Goal: Task Accomplishment & Management: Complete application form

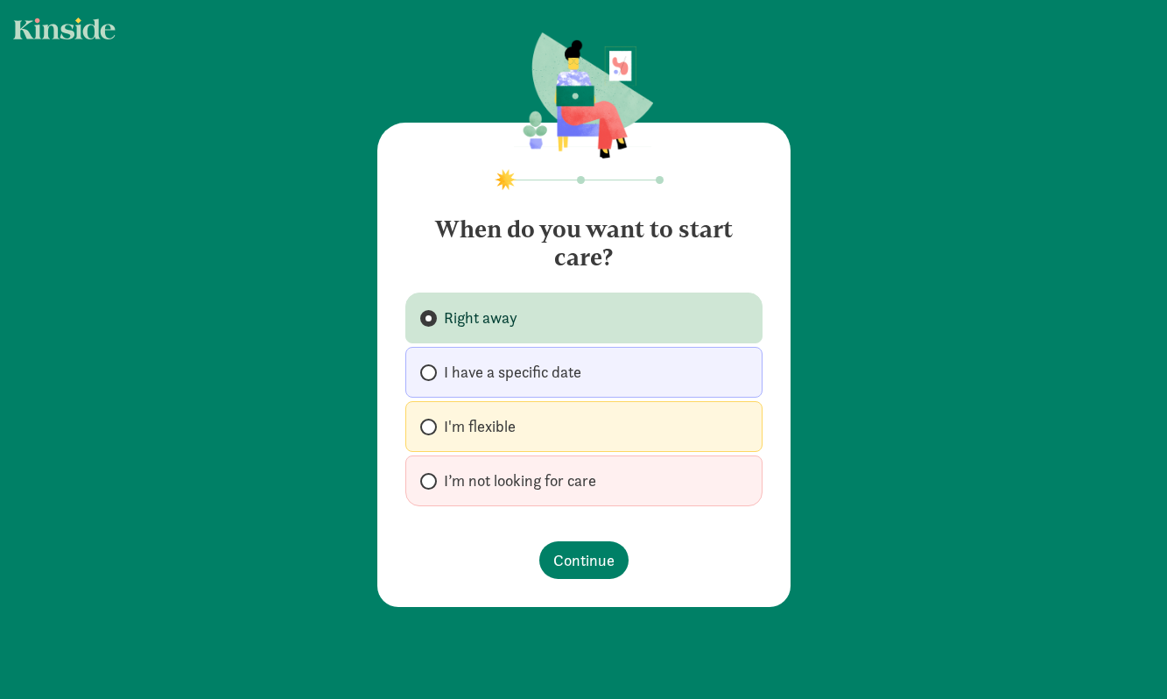
click at [542, 390] on label "I have a specific date" at bounding box center [583, 372] width 357 height 51
click at [432, 378] on input "I have a specific date" at bounding box center [425, 372] width 11 height 11
radio input "true"
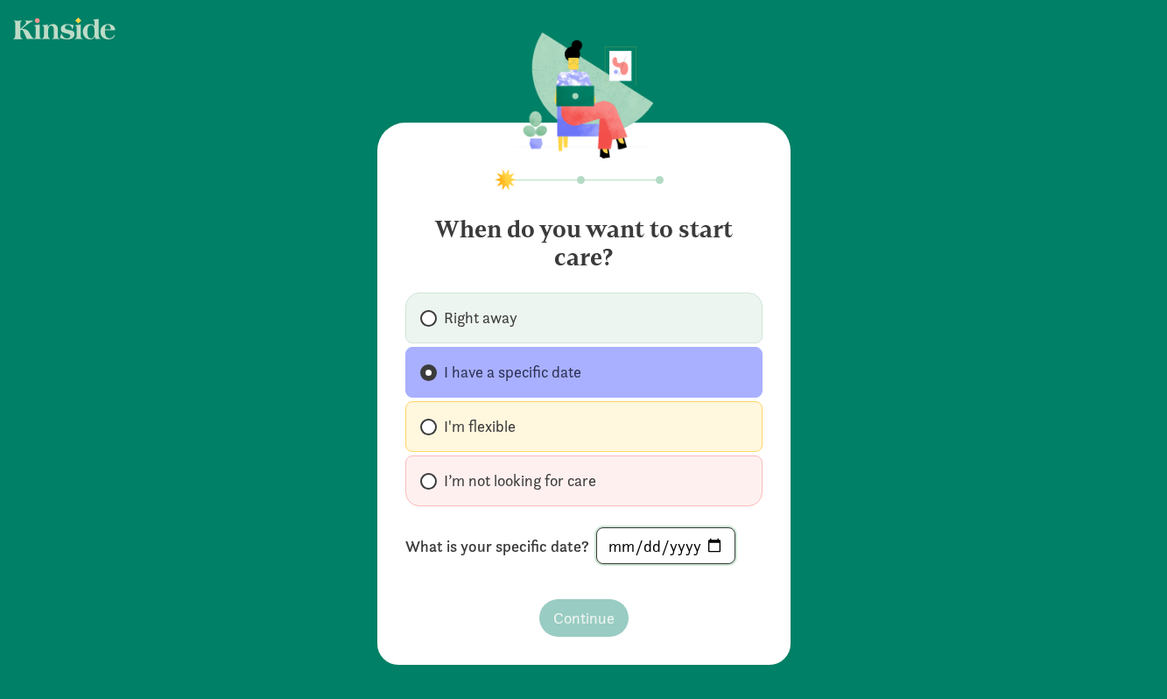
click at [619, 552] on input "date" at bounding box center [665, 545] width 137 height 35
click at [715, 541] on input "date" at bounding box center [665, 545] width 137 height 35
type input "[DATE]"
click at [589, 624] on span "Continue" at bounding box center [583, 618] width 61 height 24
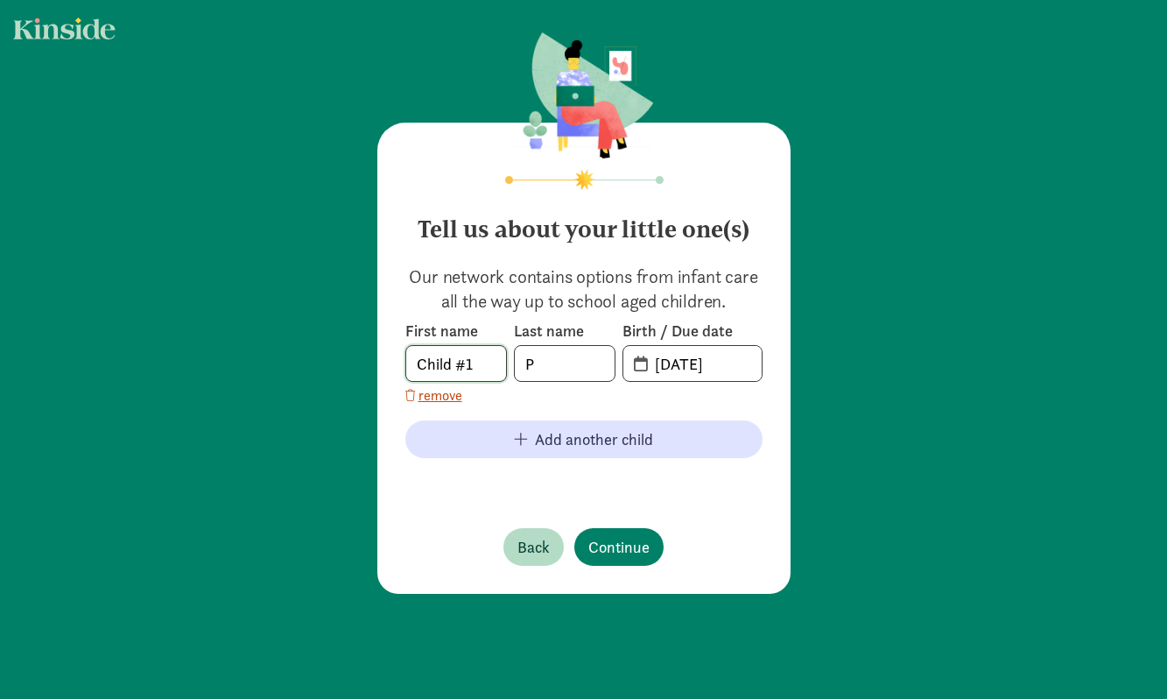
click at [477, 370] on input "Child #1" at bounding box center [456, 363] width 100 height 35
drag, startPoint x: 477, startPoint y: 370, endPoint x: 423, endPoint y: 362, distance: 55.0
click at [423, 362] on input "Child #1" at bounding box center [456, 363] width 100 height 35
type input "[PERSON_NAME]"
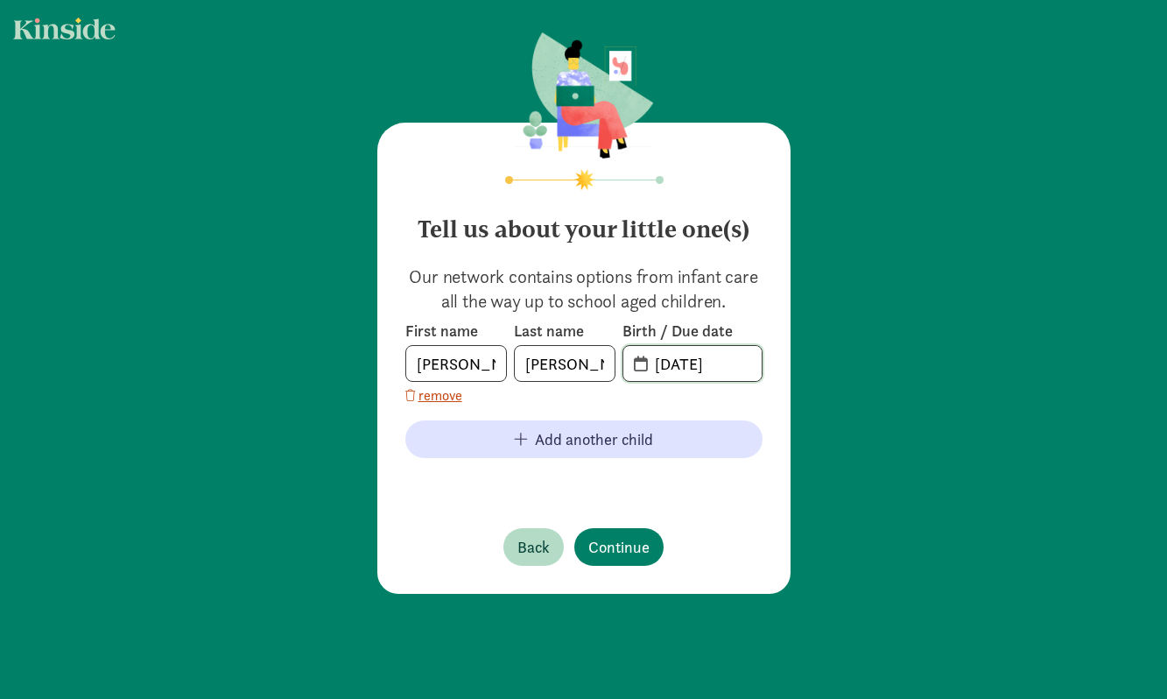
click at [649, 373] on input "[DATE]" at bounding box center [703, 363] width 117 height 35
click at [687, 368] on input "[DATE]" at bounding box center [703, 363] width 117 height 35
type input "[DATE]"
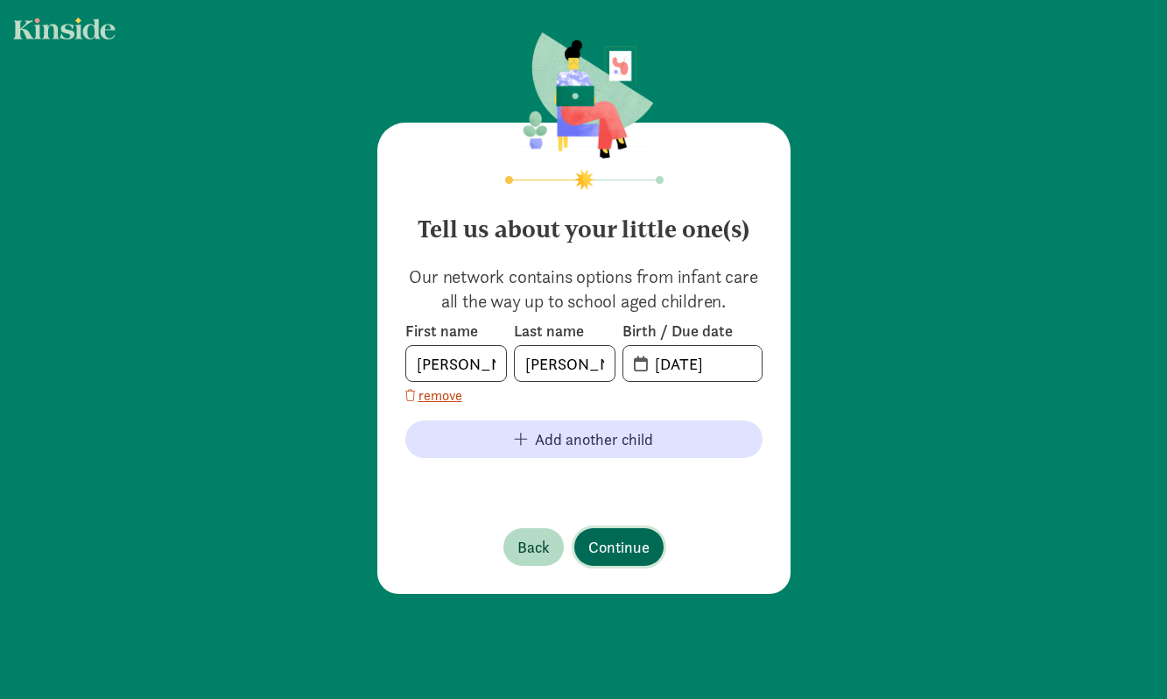
click at [607, 546] on span "Continue" at bounding box center [618, 547] width 61 height 24
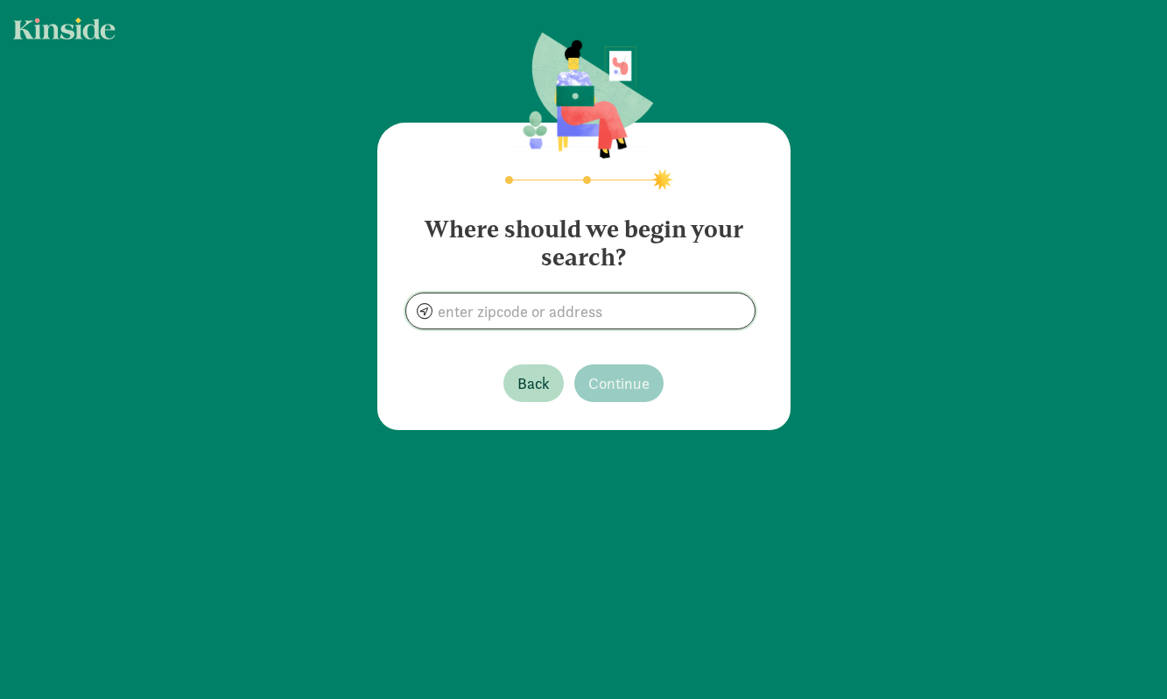
click at [560, 307] on input at bounding box center [580, 310] width 349 height 35
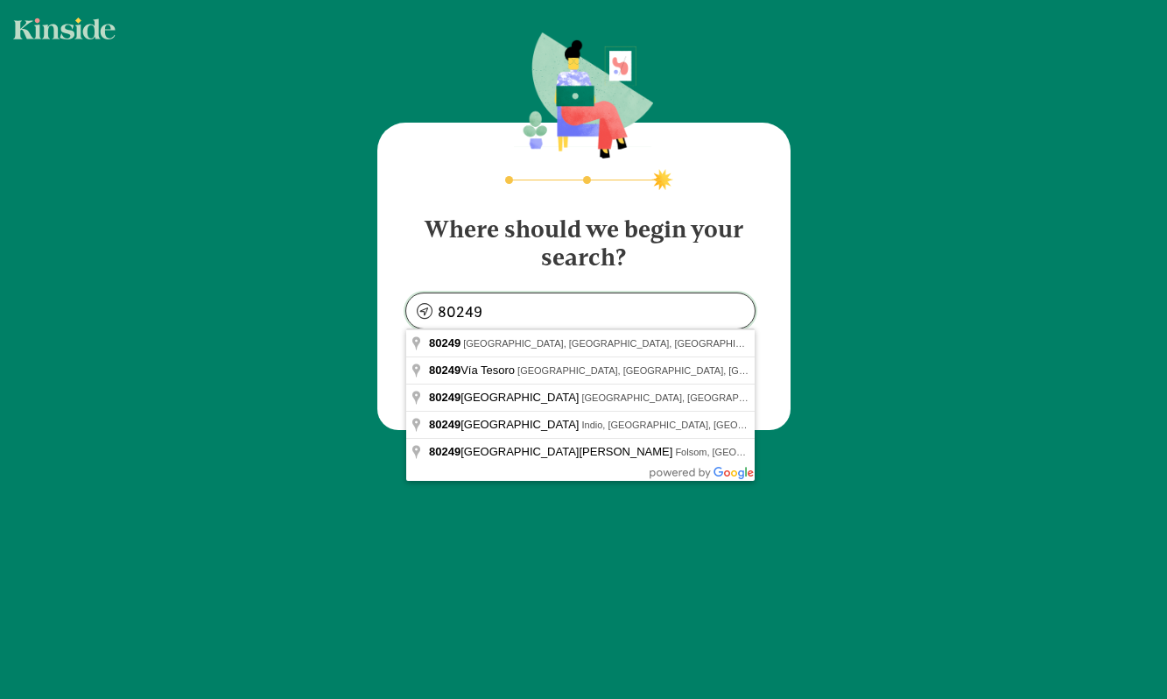
type input "[GEOGRAPHIC_DATA], [GEOGRAPHIC_DATA]"
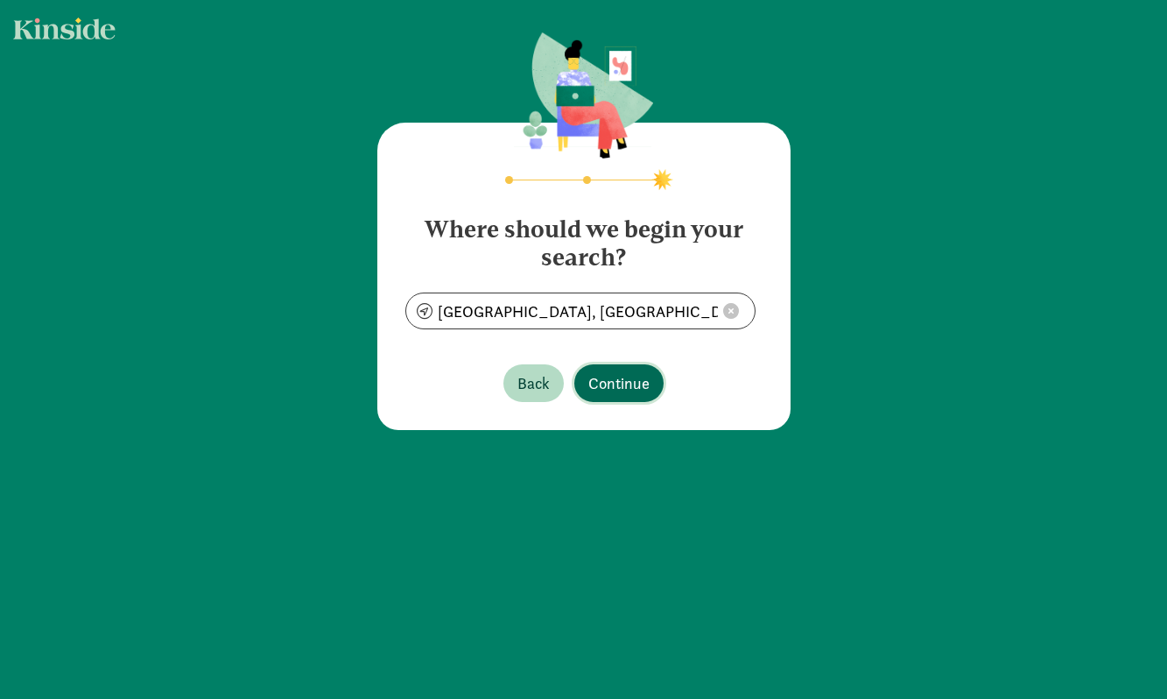
click at [617, 396] on button "Continue" at bounding box center [618, 383] width 89 height 38
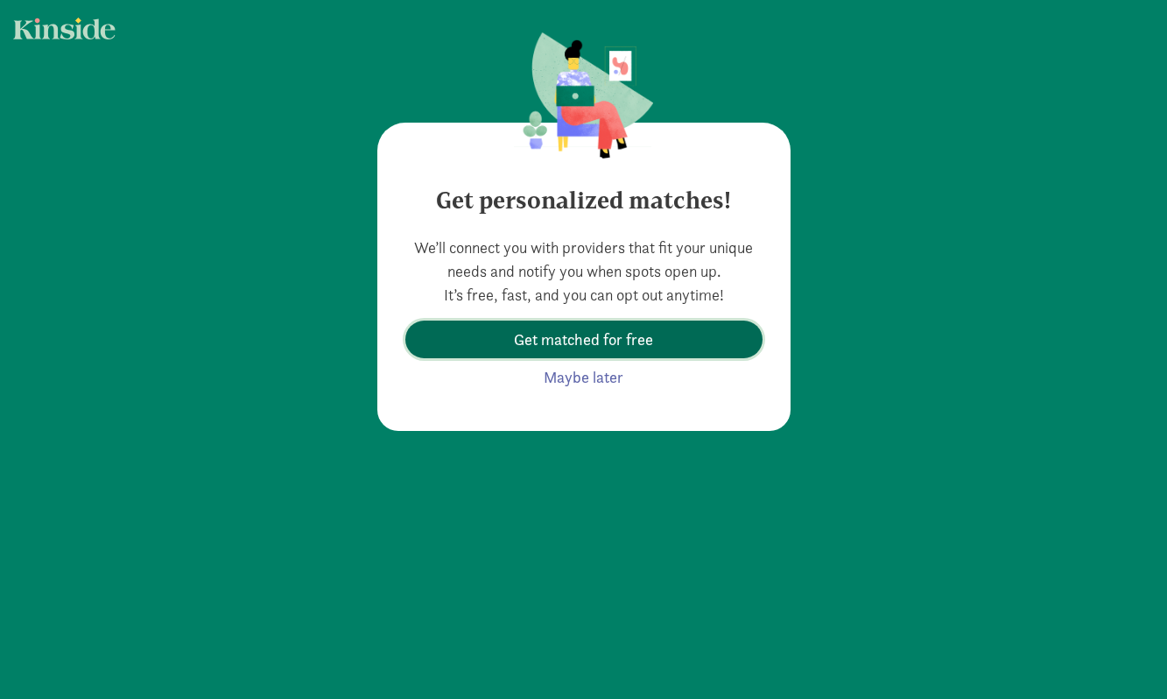
click at [634, 349] on span "Get matched for free" at bounding box center [583, 340] width 139 height 24
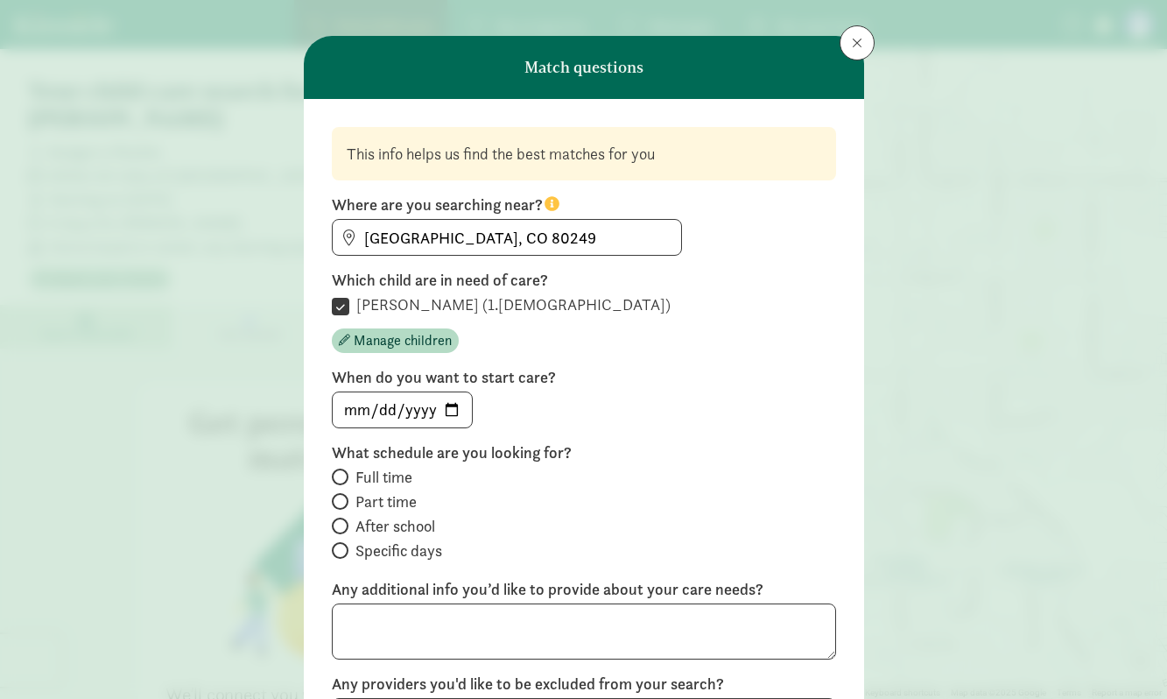
scroll to position [22, 0]
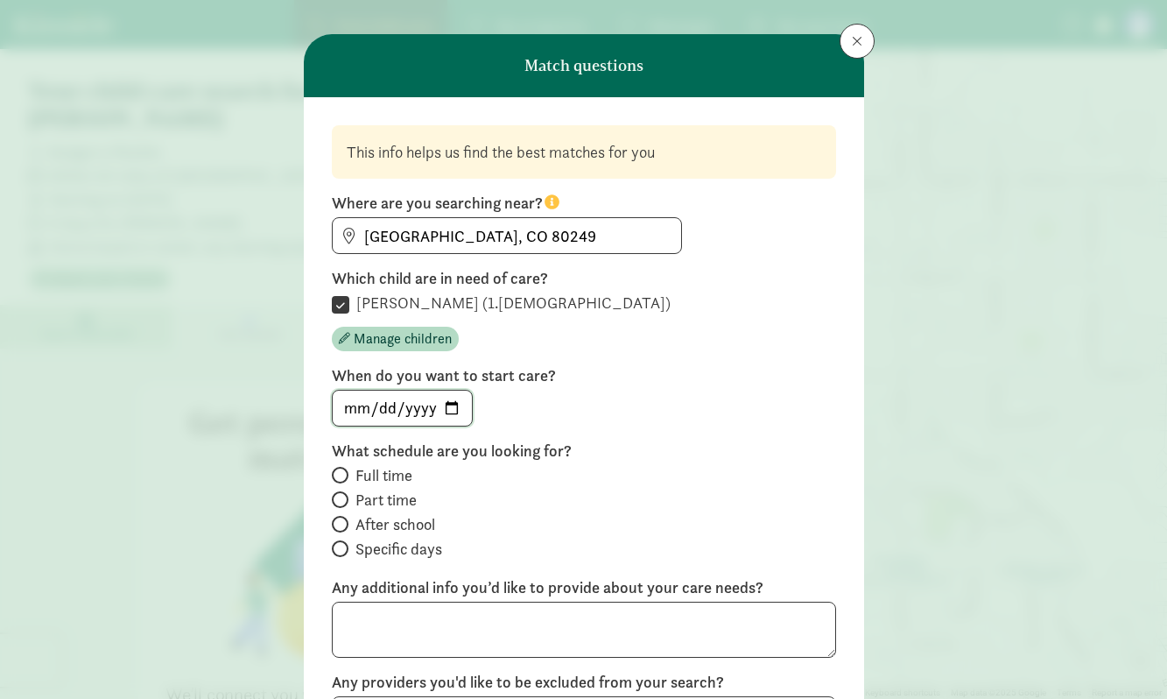
click at [427, 405] on input "[DATE]" at bounding box center [402, 408] width 139 height 35
click at [449, 409] on input "[DATE]" at bounding box center [402, 408] width 139 height 35
type input "[DATE]"
click at [383, 509] on span "Part time" at bounding box center [386, 500] width 61 height 21
click at [343, 505] on input "Part time" at bounding box center [337, 499] width 11 height 11
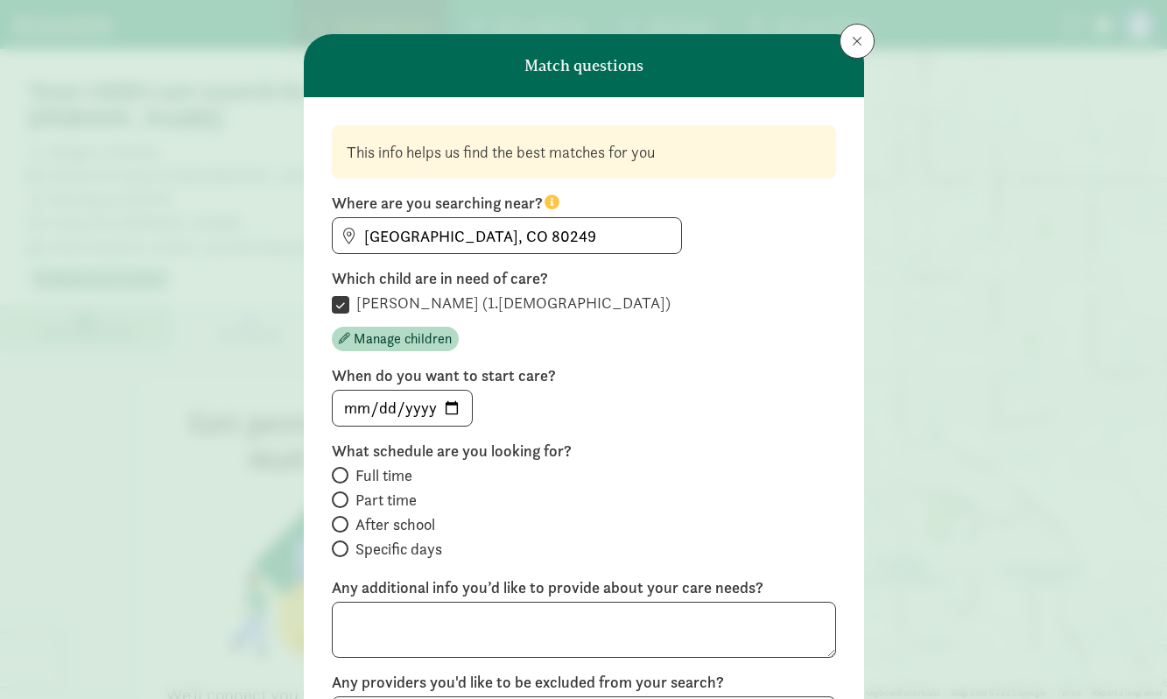
radio input "true"
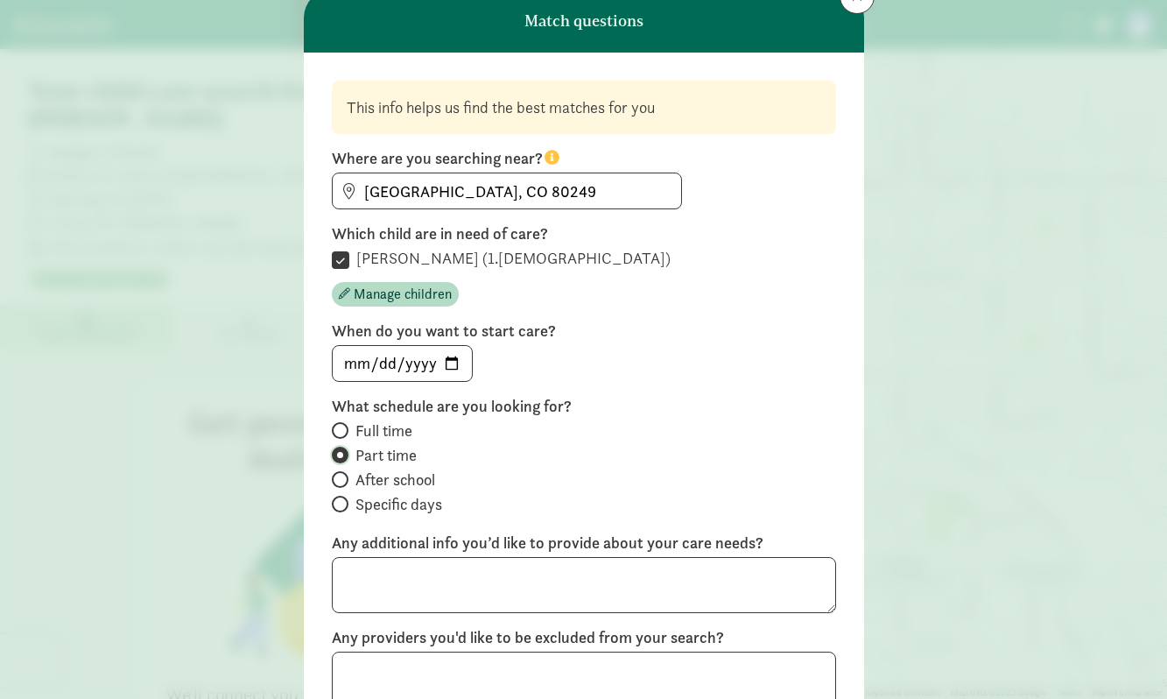
scroll to position [67, 0]
click at [375, 503] on span "Specific days" at bounding box center [399, 503] width 87 height 21
click at [343, 503] on input "Specific days" at bounding box center [337, 502] width 11 height 11
radio input "true"
radio input "false"
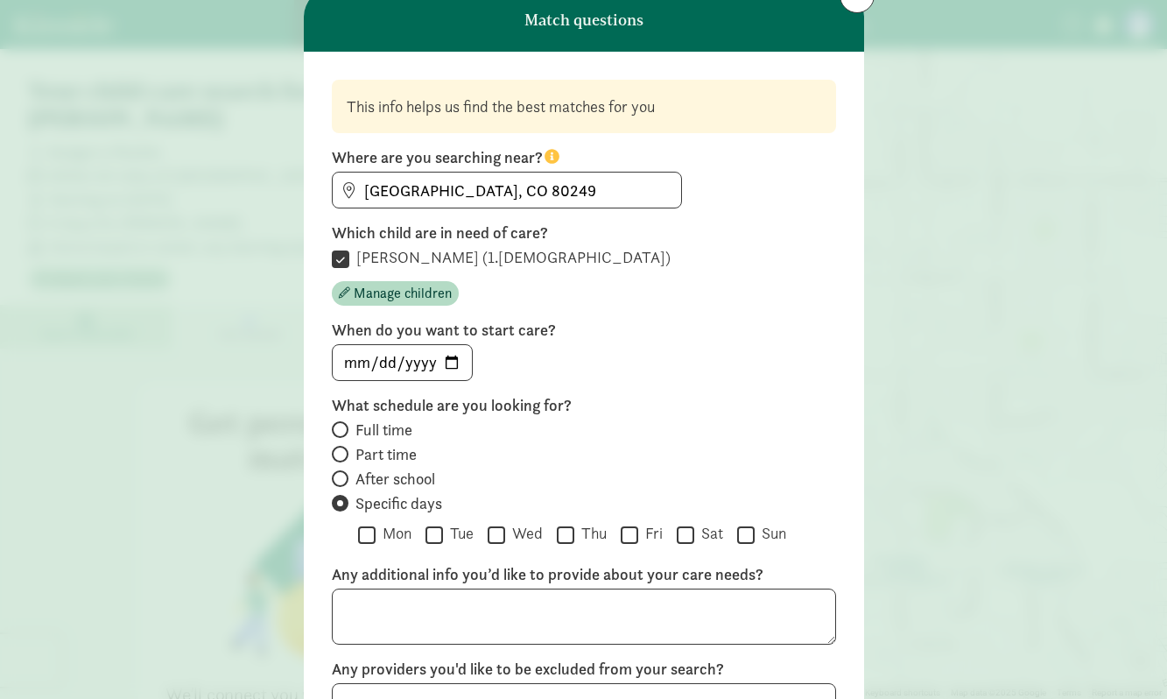
click at [435, 532] on input "Tue" at bounding box center [435, 535] width 18 height 24
checkbox input "true"
click at [484, 531] on div " Mon  Tue  Wed  Thu  Fri  Sat  Sun" at bounding box center [597, 536] width 478 height 27
click at [497, 531] on input "Wed" at bounding box center [497, 535] width 18 height 24
checkbox input "true"
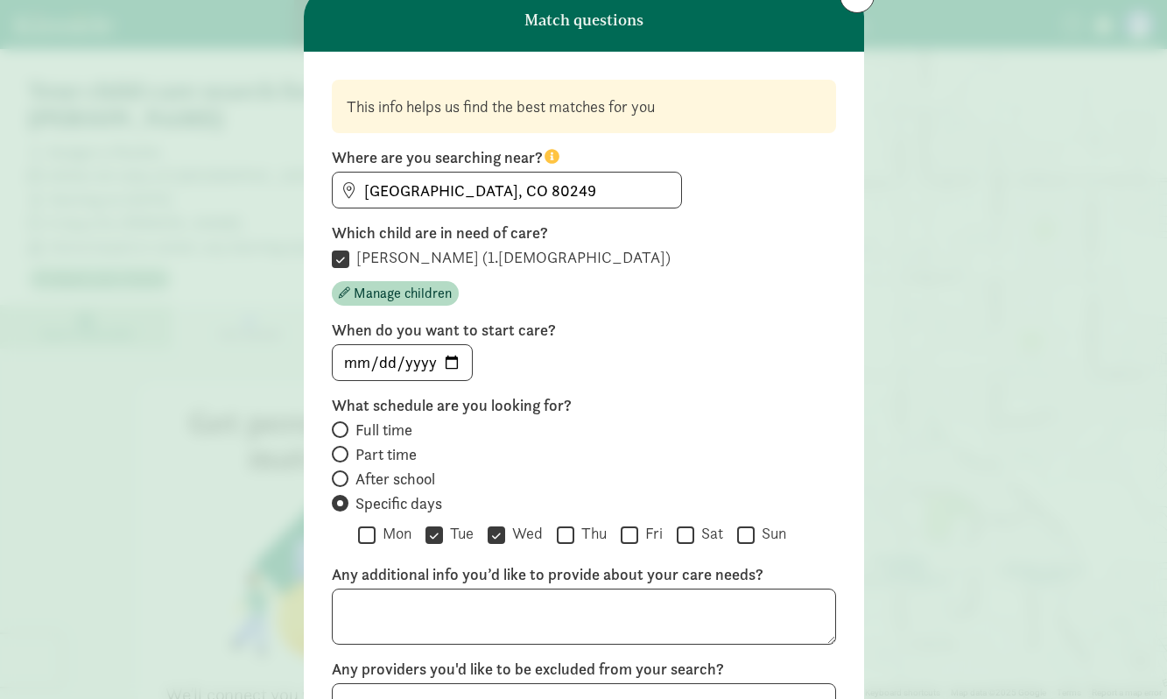
click at [354, 444] on label "Full time" at bounding box center [584, 454] width 504 height 21
click at [343, 429] on input "Full time" at bounding box center [337, 429] width 11 height 11
radio input "true"
radio input "false"
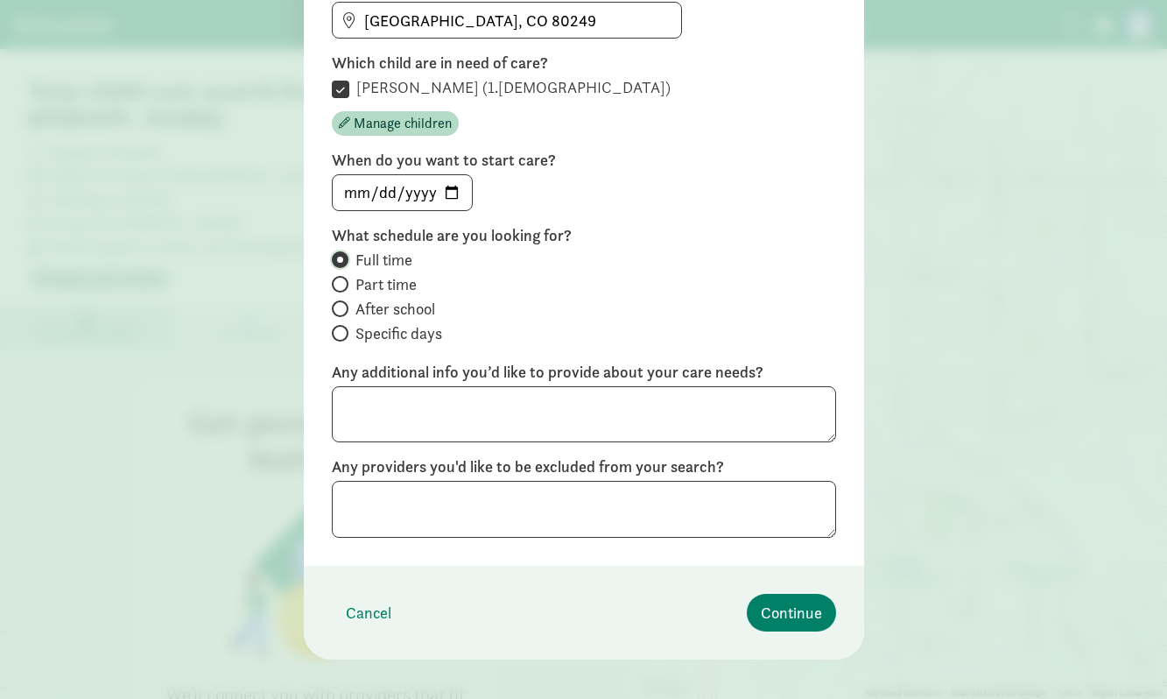
scroll to position [248, 0]
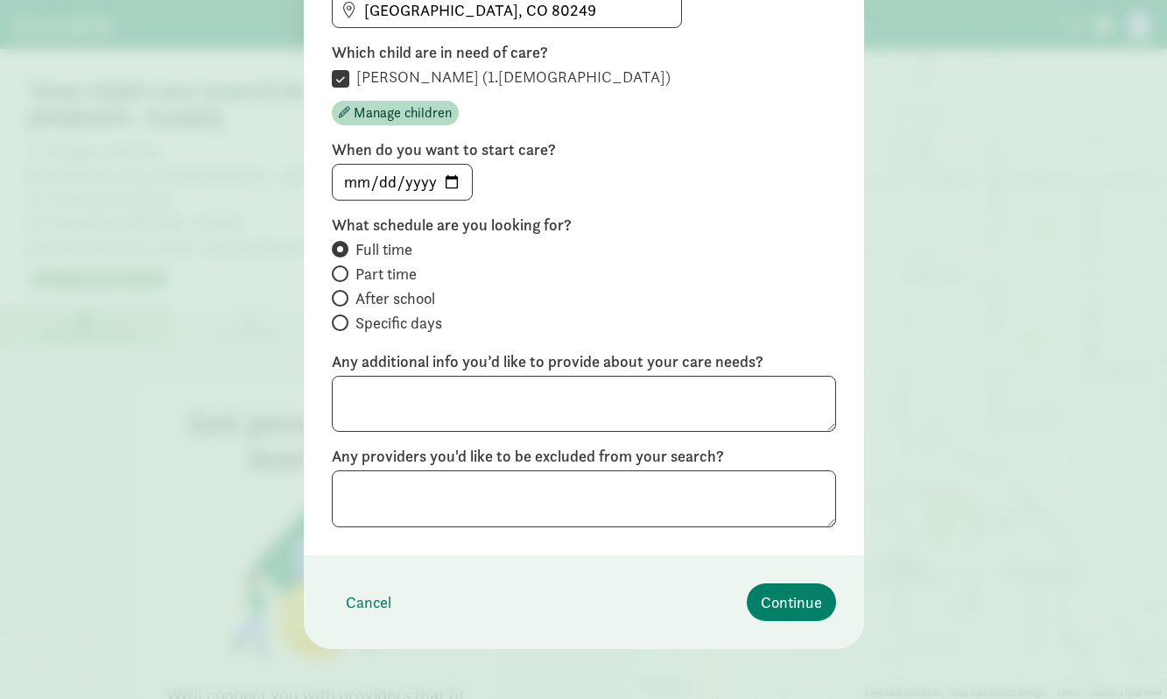
click at [593, 466] on label "Any providers you'd like to be excluded from your search?" at bounding box center [584, 456] width 504 height 21
click at [591, 479] on textarea at bounding box center [584, 498] width 504 height 57
click at [772, 602] on span "Continue" at bounding box center [791, 602] width 61 height 24
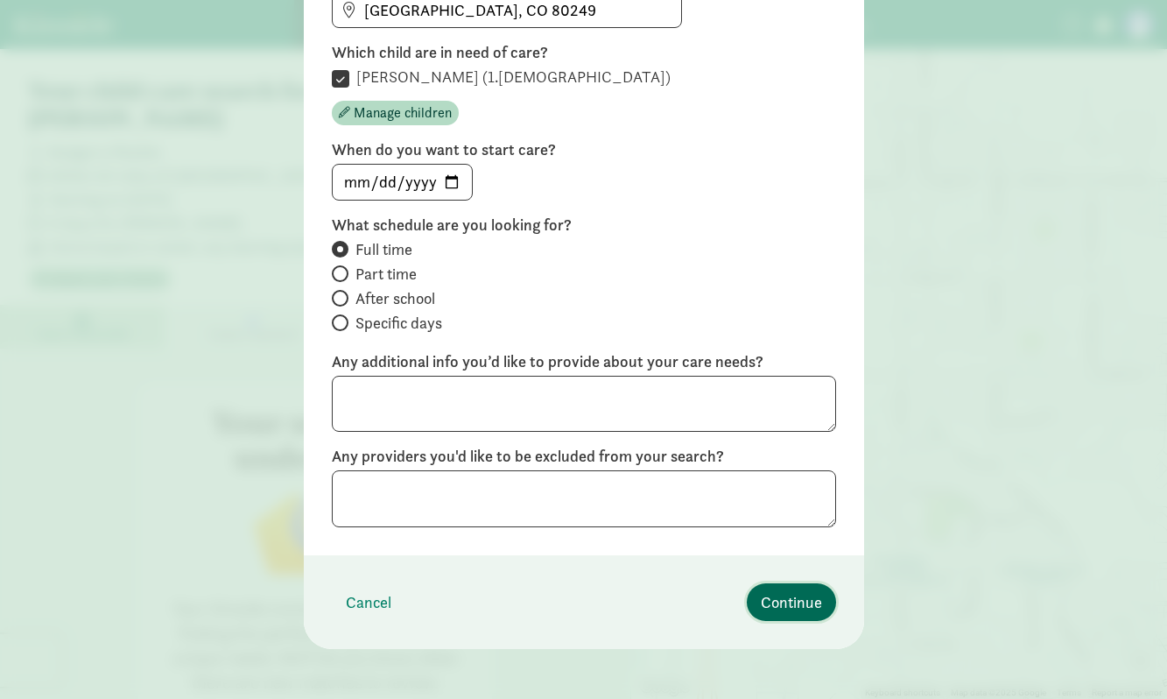
scroll to position [18, 0]
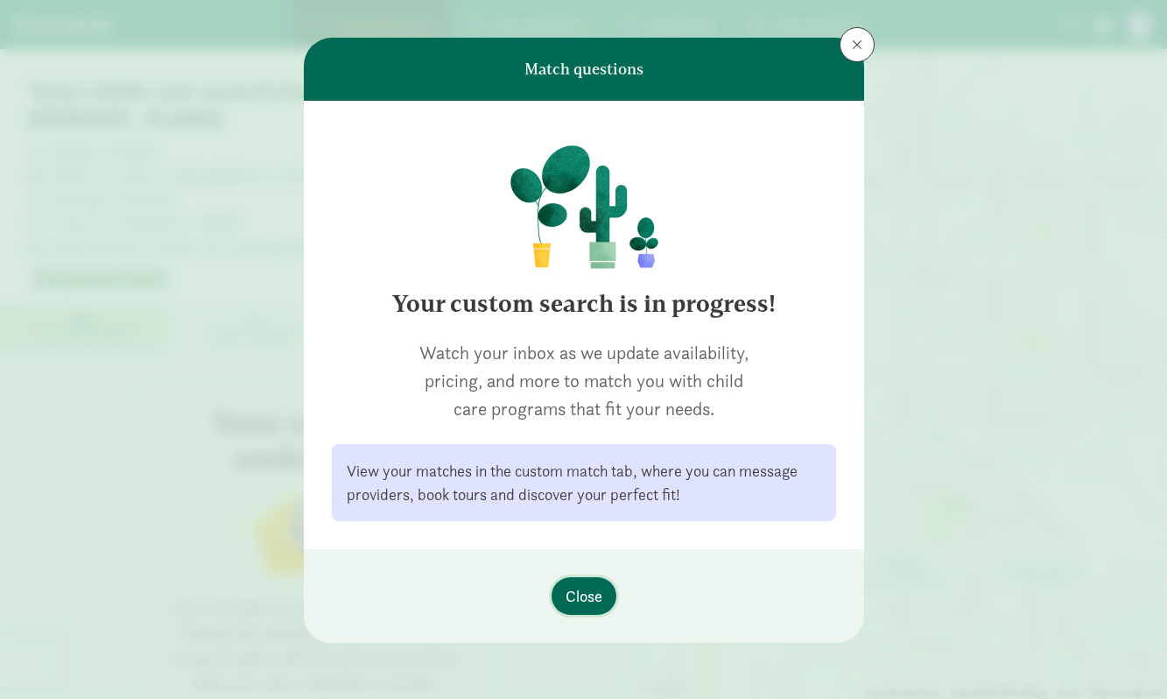
click at [599, 610] on button "Close" at bounding box center [584, 596] width 65 height 38
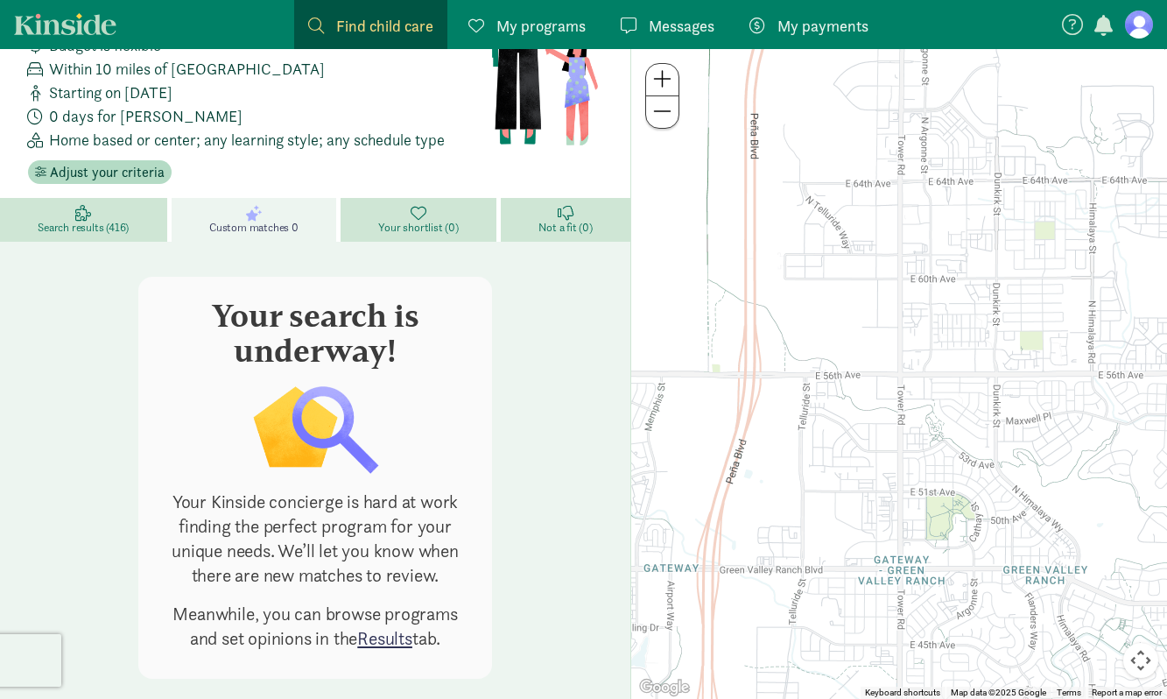
scroll to position [95, 0]
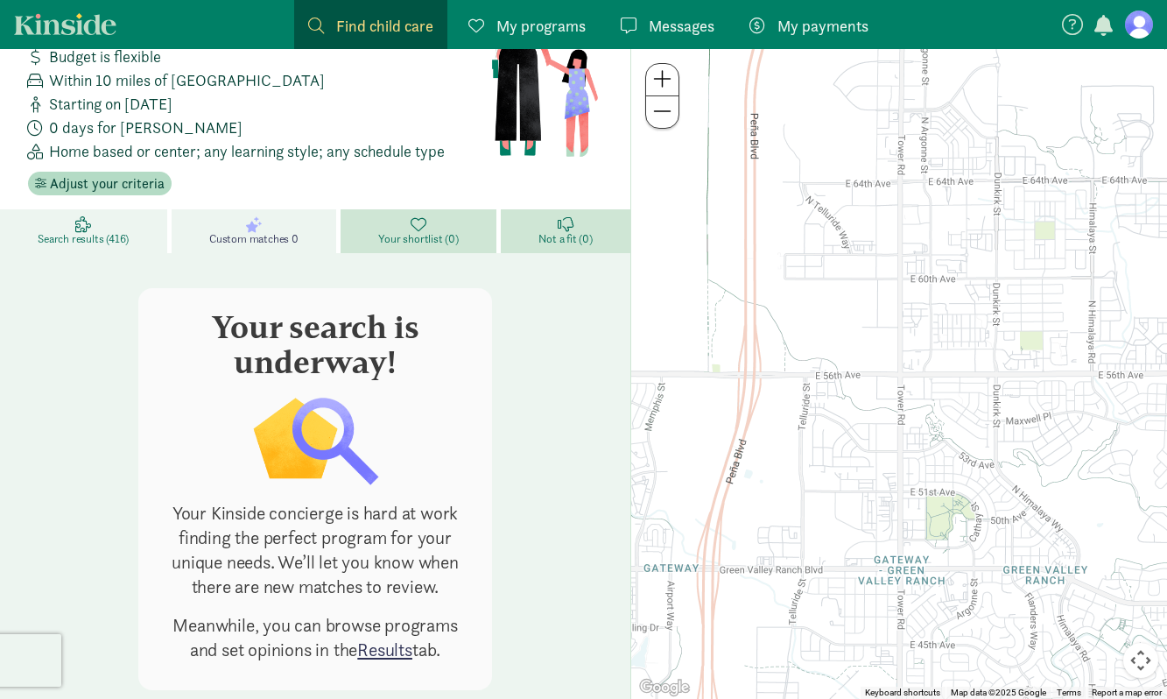
click at [136, 209] on link "Search results (416)" at bounding box center [86, 231] width 172 height 44
